Goal: Browse casually: Explore the website without a specific task or goal

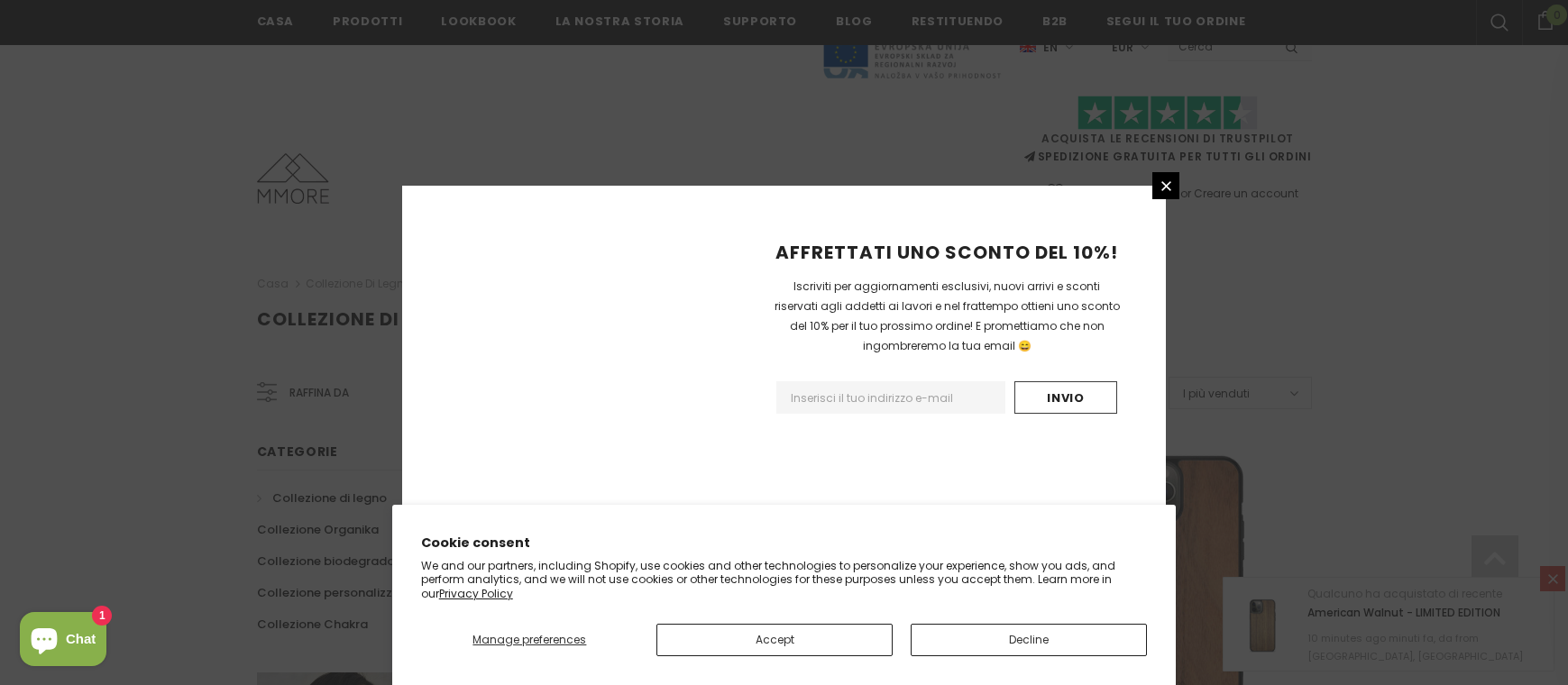
scroll to position [2165, 0]
